Goal: Task Accomplishment & Management: Use online tool/utility

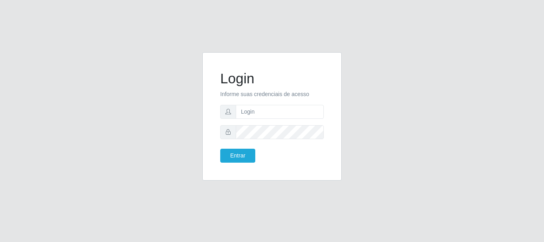
click at [268, 98] on p "Informe suas credenciais de acesso" at bounding box center [272, 94] width 104 height 8
click at [268, 108] on input "text" at bounding box center [280, 112] width 88 height 14
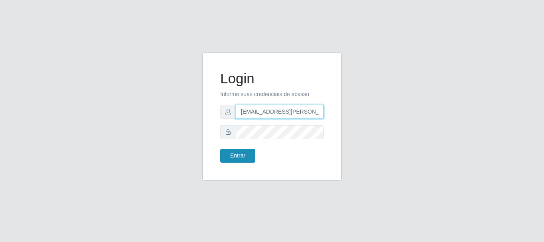
type input "[EMAIL_ADDRESS][PERSON_NAME][DOMAIN_NAME]"
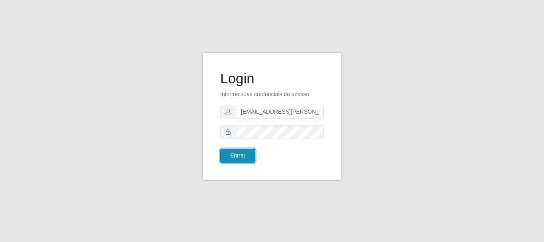
click at [251, 157] on button "Entrar" at bounding box center [237, 156] width 35 height 14
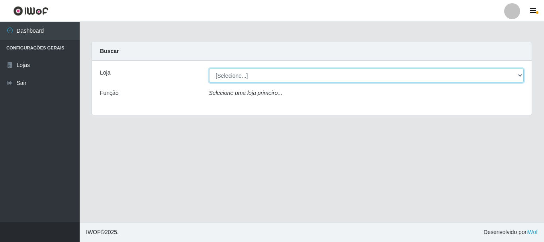
click at [209, 69] on select "[Selecione...] Super Show - [PERSON_NAME]" at bounding box center [366, 76] width 315 height 14
select select "120"
click option "Super Show - [PERSON_NAME]" at bounding box center [0, 0] width 0 height 0
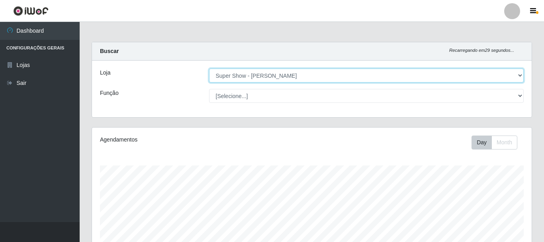
scroll to position [178, 0]
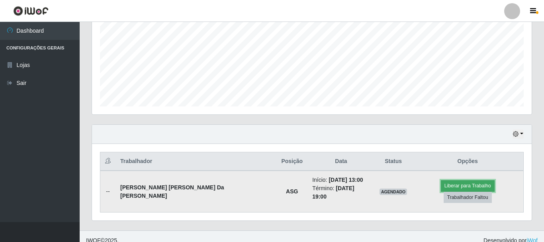
click at [441, 186] on button "Liberar para Trabalho" at bounding box center [468, 185] width 54 height 11
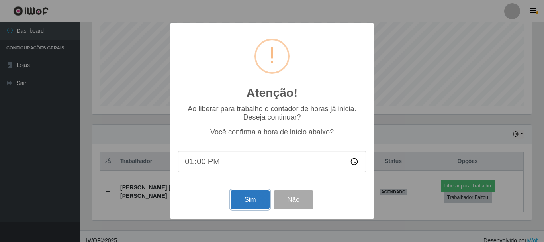
click at [256, 203] on button "Sim" at bounding box center [250, 199] width 39 height 19
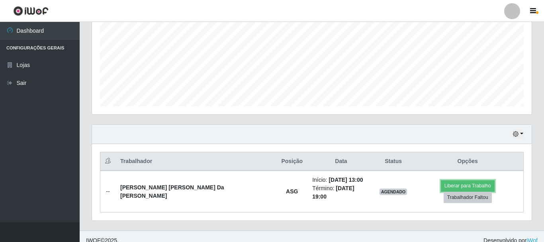
scroll to position [145, 0]
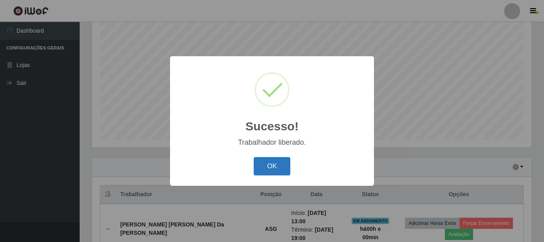
click at [272, 169] on button "OK" at bounding box center [272, 166] width 37 height 19
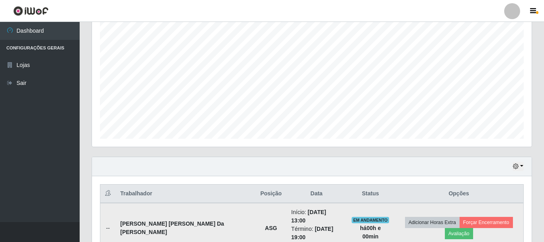
scroll to position [187, 0]
